Goal: Use online tool/utility: Utilize a website feature to perform a specific function

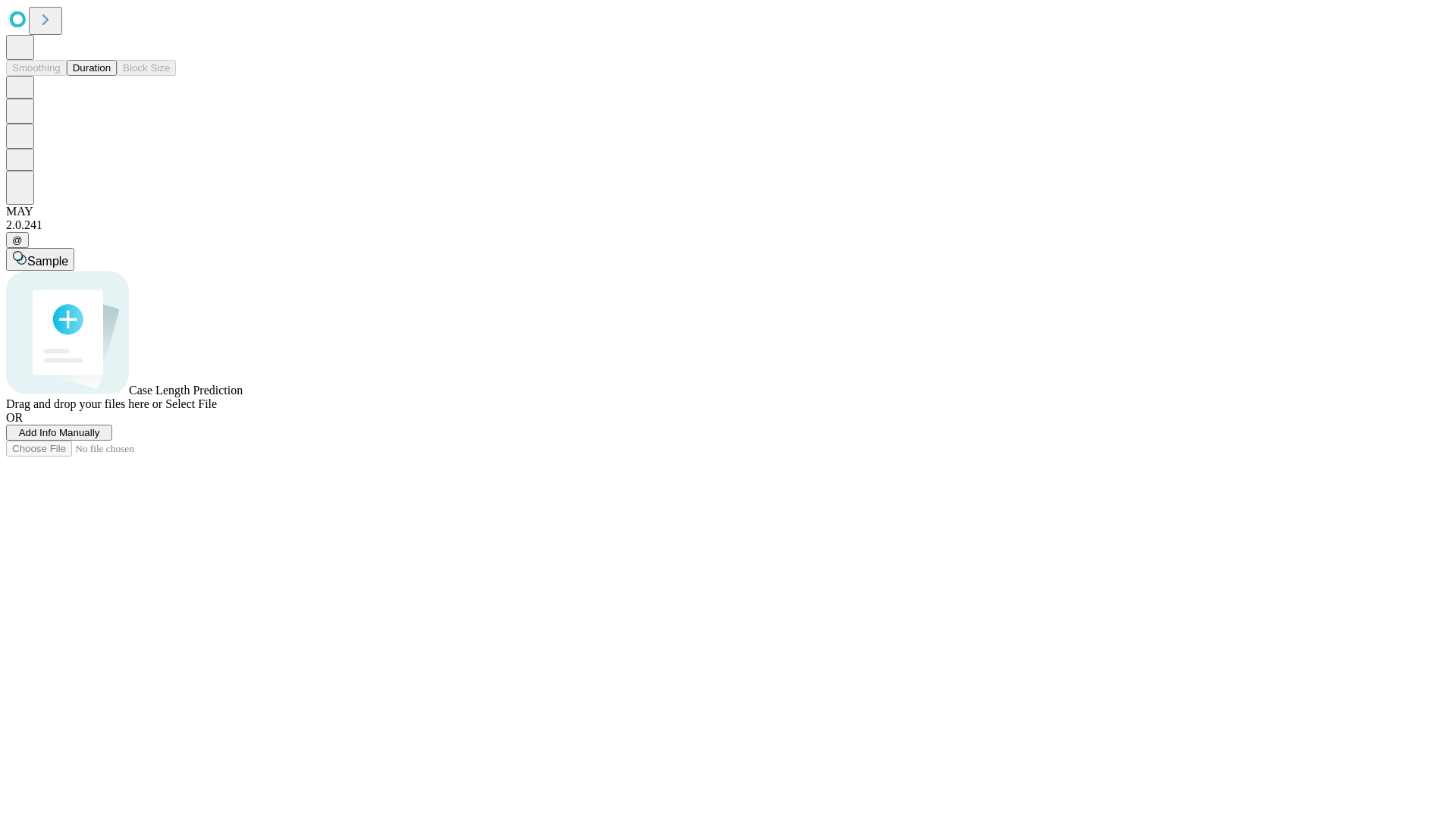
click at [217, 410] on span "Select File" at bounding box center [191, 403] width 52 height 13
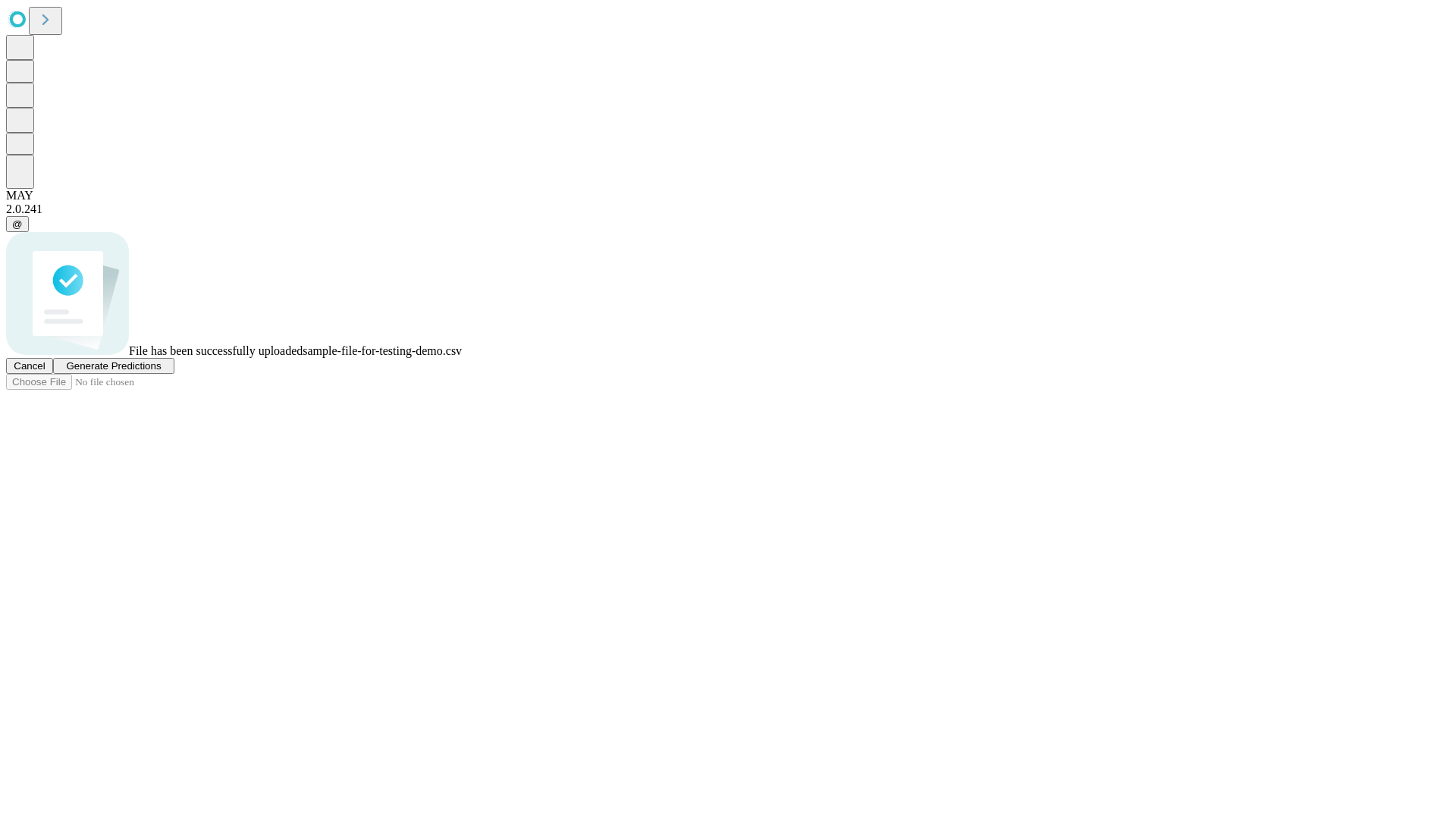
click at [161, 371] on span "Generate Predictions" at bounding box center [112, 365] width 94 height 11
